Goal: Transaction & Acquisition: Purchase product/service

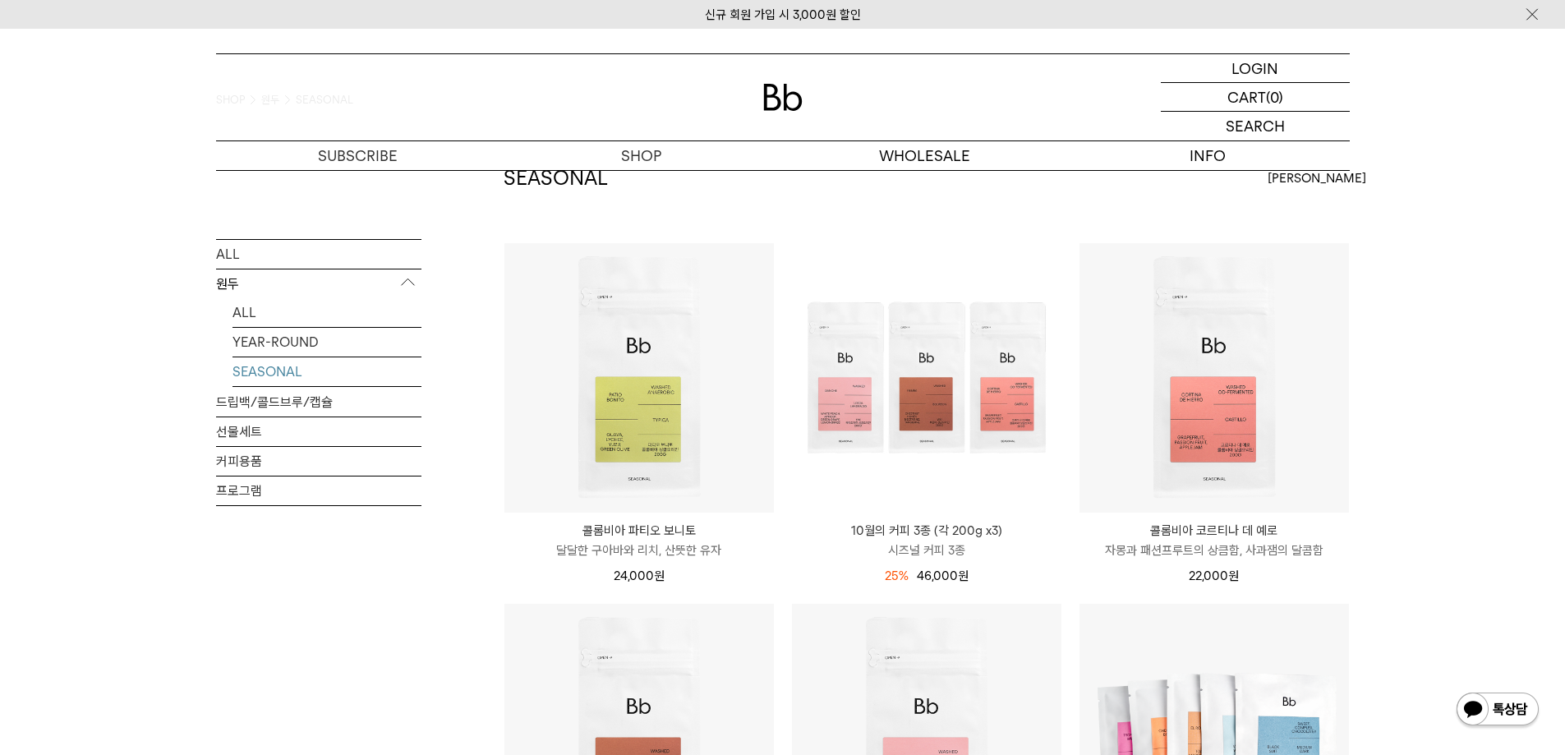
scroll to position [82, 0]
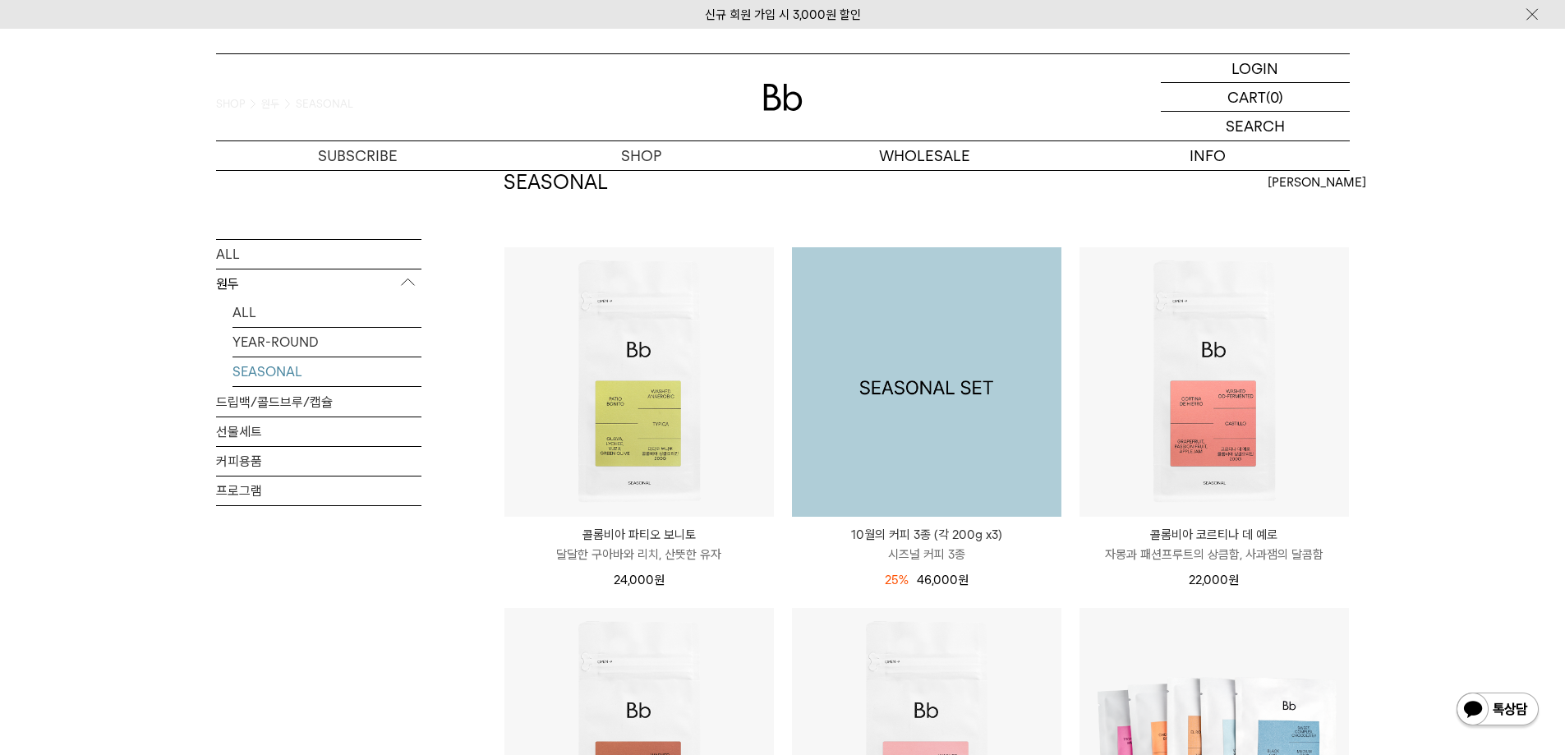
click at [886, 420] on img at bounding box center [926, 381] width 269 height 269
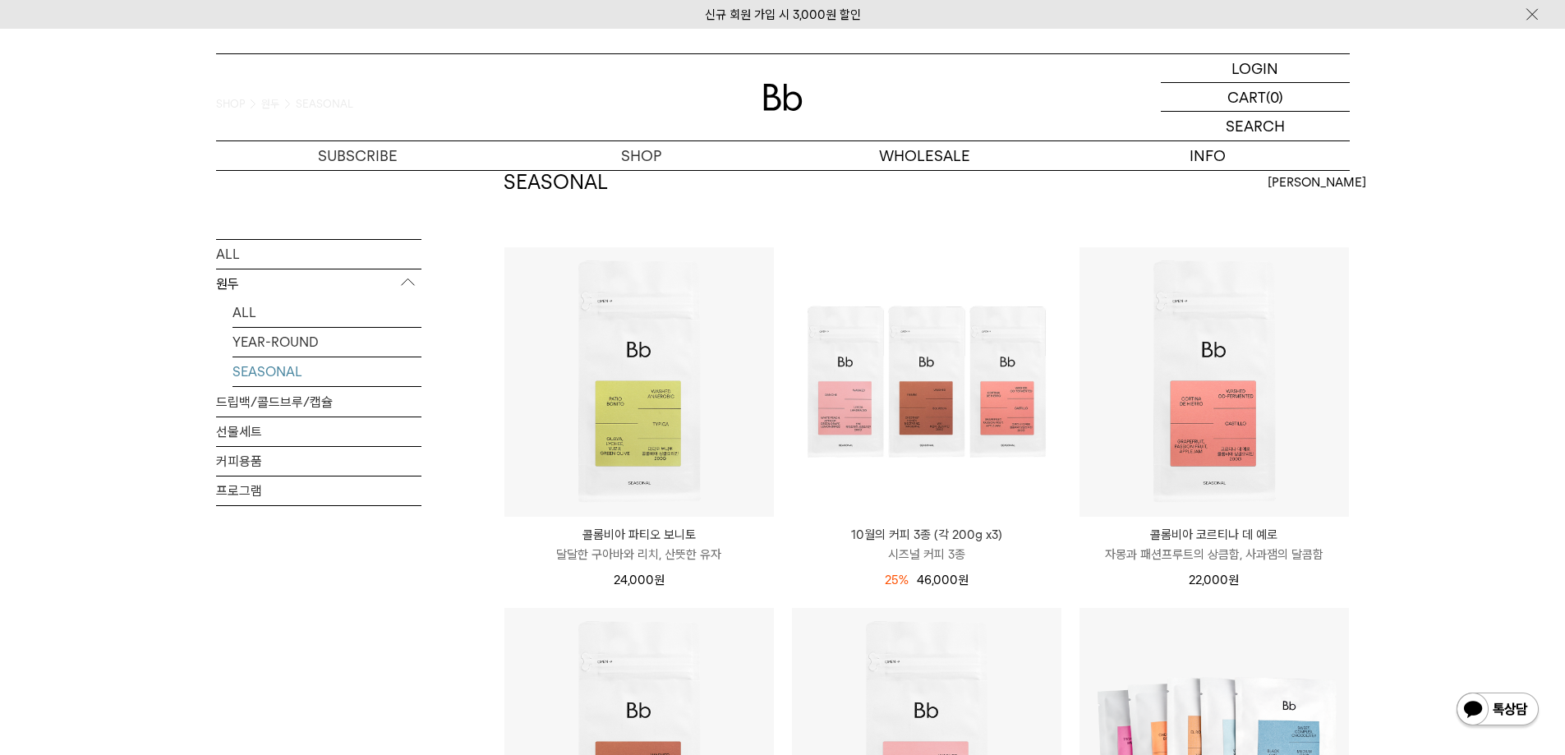
click at [274, 366] on link "SEASONAL" at bounding box center [326, 371] width 189 height 29
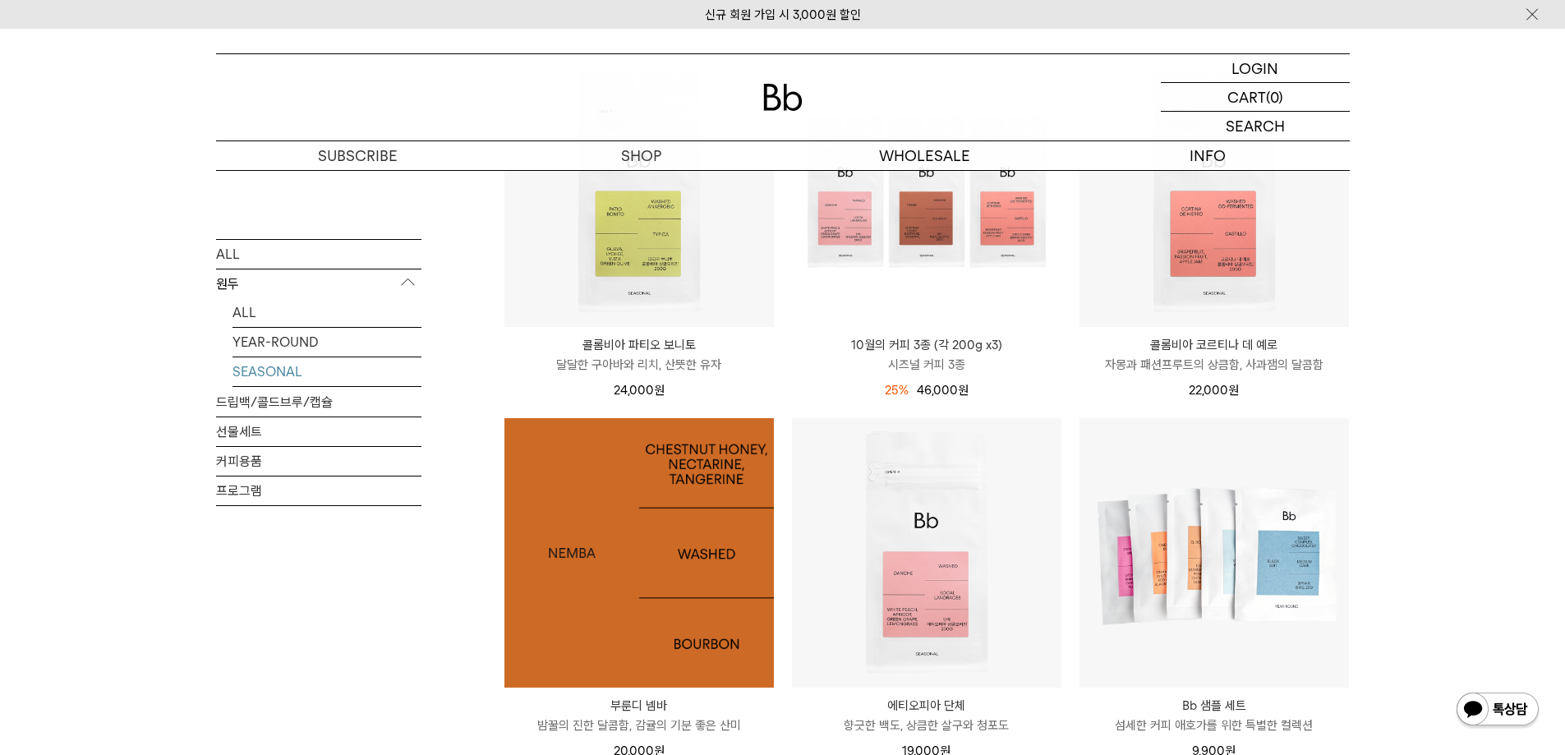
scroll to position [164, 0]
